Goal: Navigation & Orientation: Find specific page/section

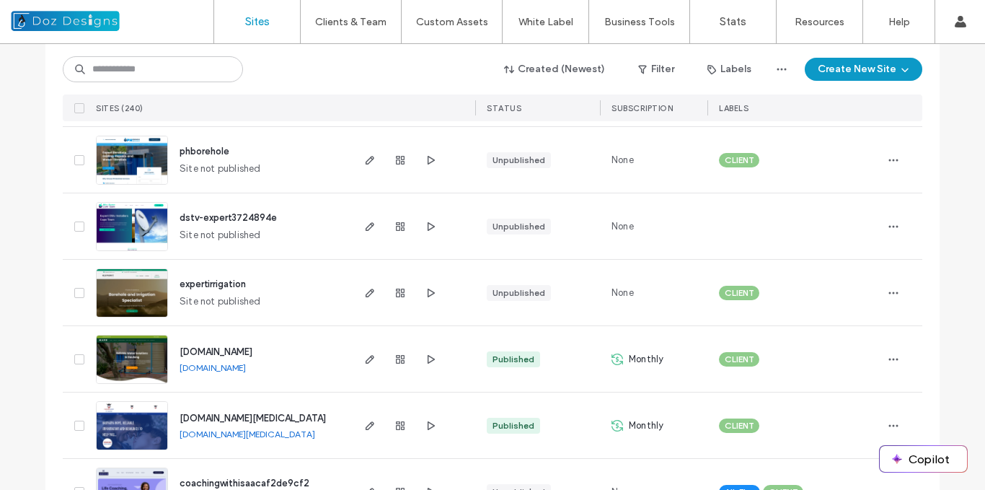
scroll to position [1837, 0]
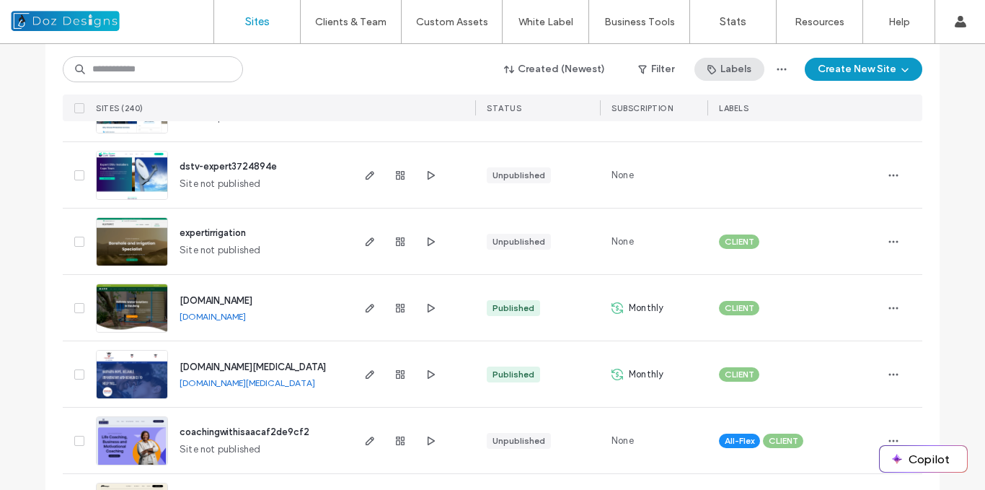
click at [735, 69] on button "Labels" at bounding box center [730, 69] width 70 height 23
click at [654, 69] on button "Filter" at bounding box center [656, 69] width 65 height 23
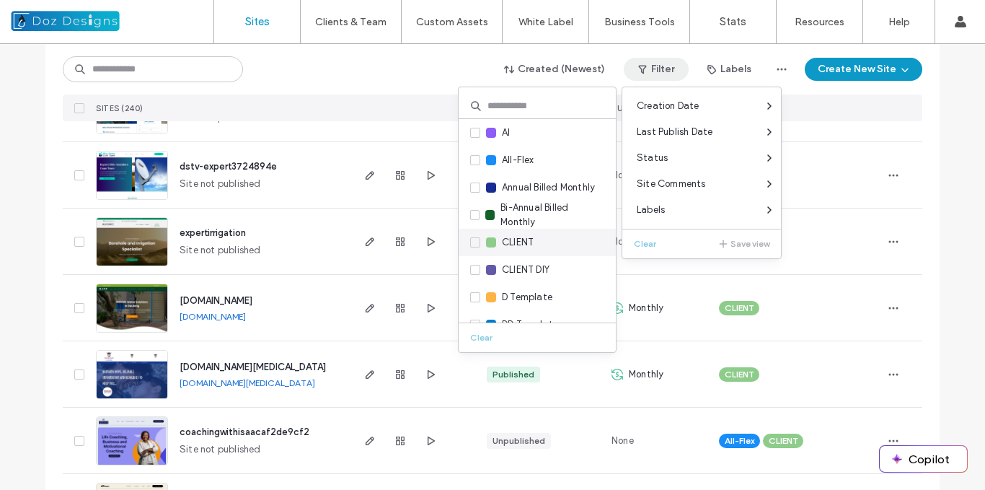
click at [477, 239] on span at bounding box center [475, 242] width 10 height 10
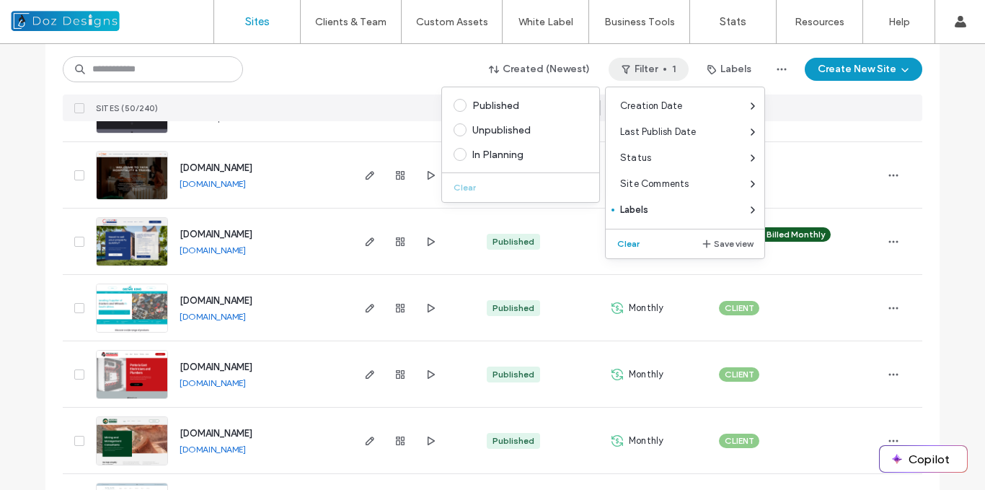
scroll to position [1373, 0]
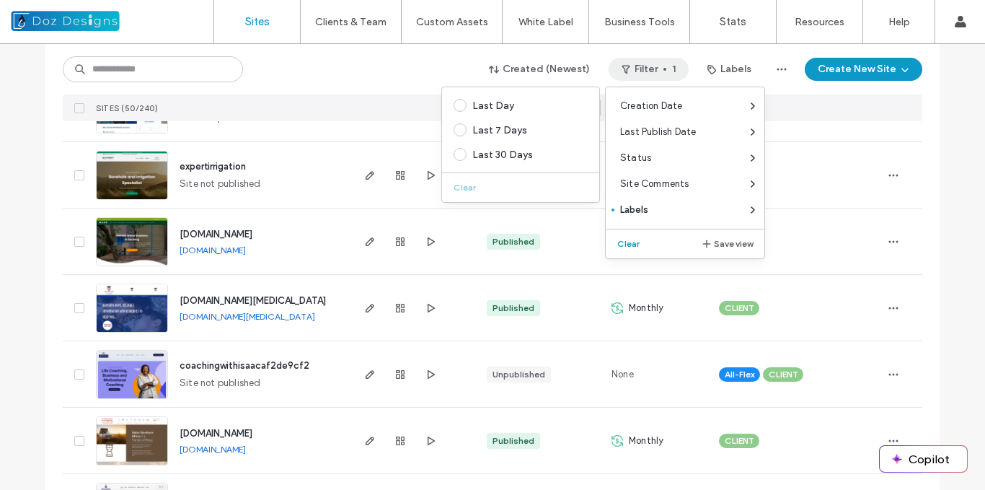
click at [943, 110] on div "Site List Start with a template Get a head start with AI Collect content first …" at bounding box center [492, 476] width 985 height 3611
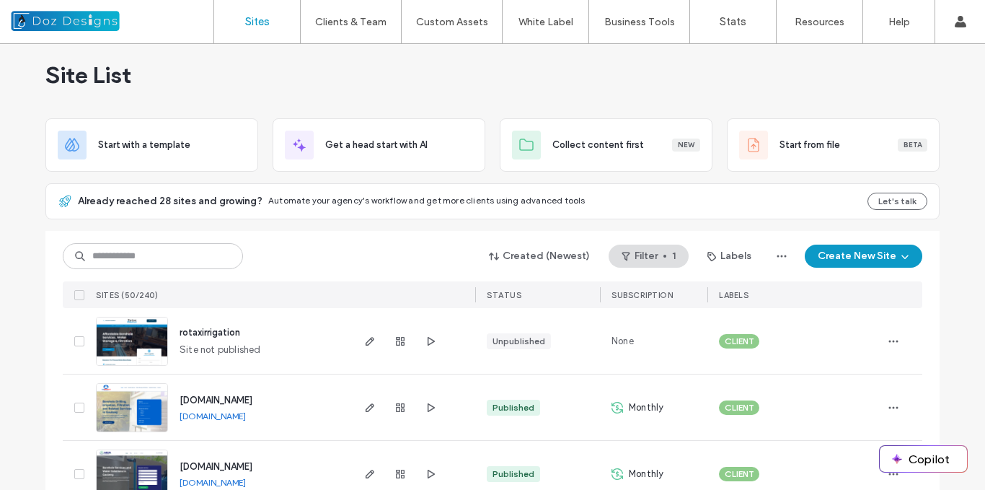
scroll to position [17, 0]
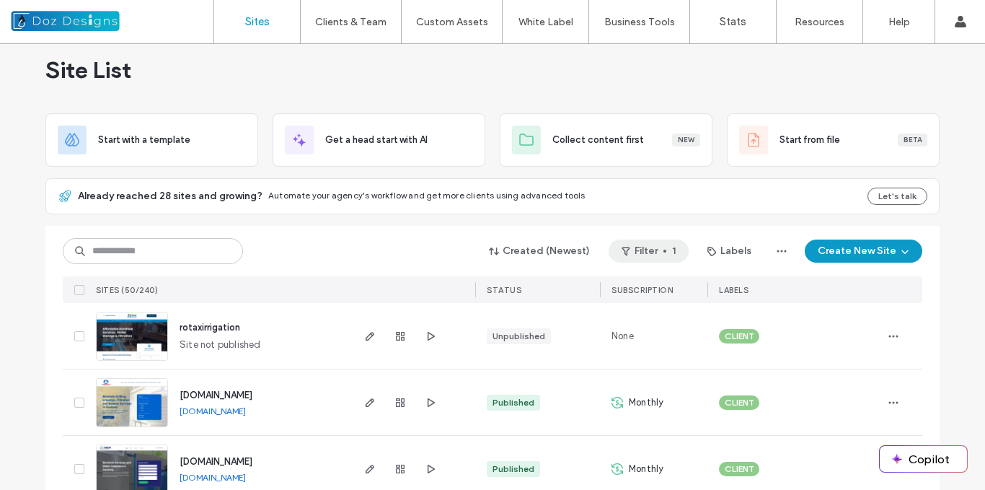
click at [664, 251] on span "button" at bounding box center [665, 251] width 3 height 3
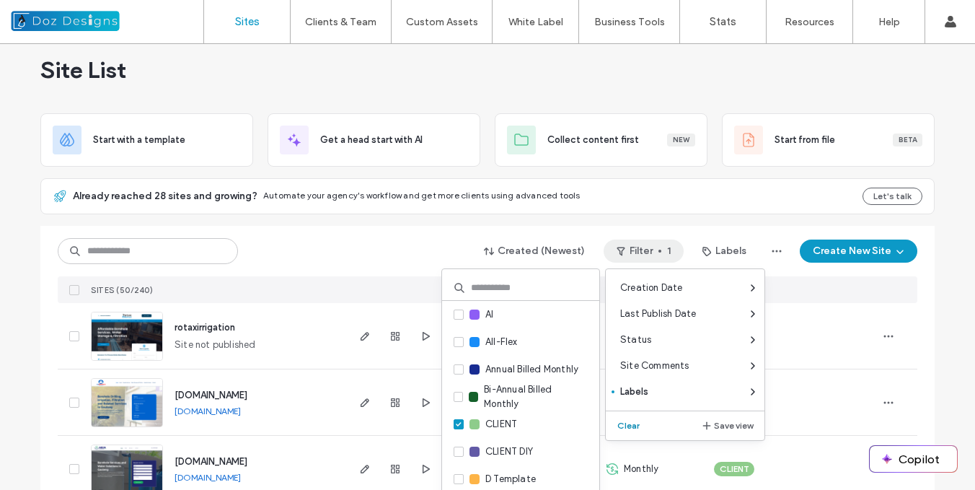
click at [633, 427] on button "Clear" at bounding box center [630, 425] width 37 height 17
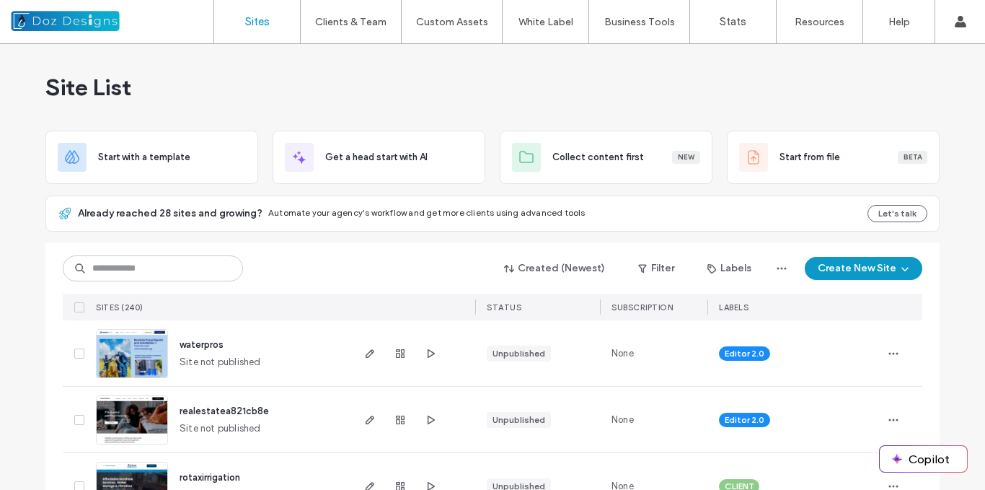
scroll to position [72, 0]
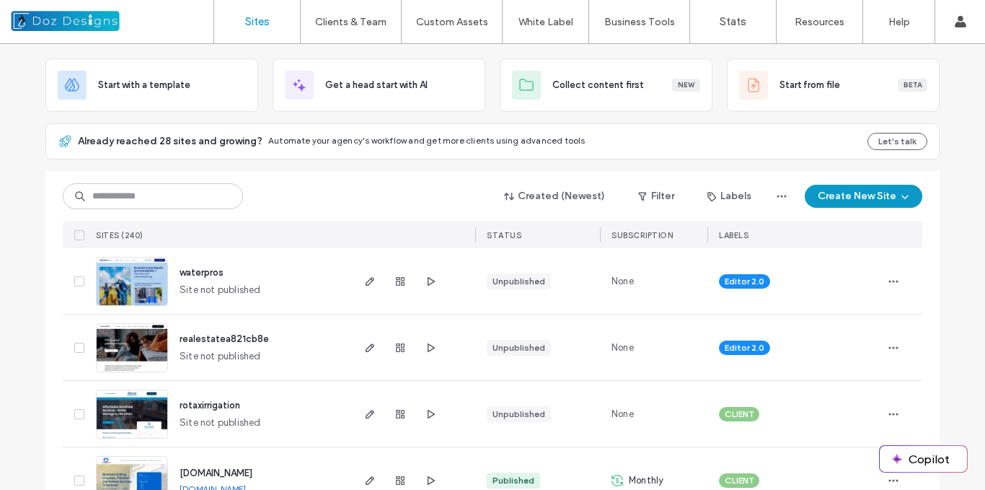
click at [137, 280] on img at bounding box center [132, 306] width 71 height 98
